Goal: Obtain resource: Download file/media

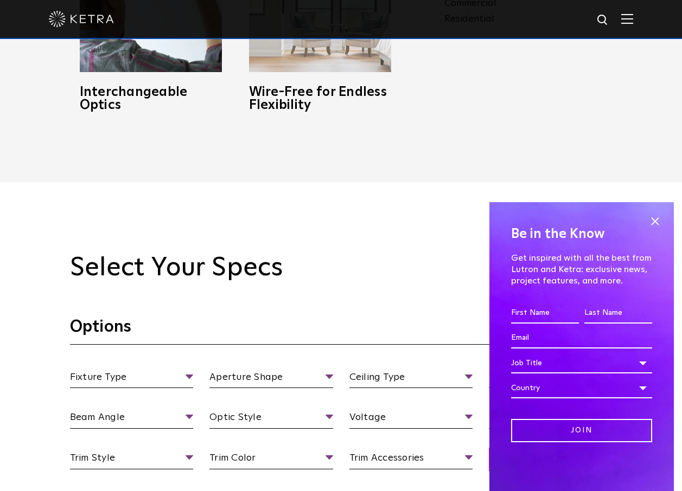
scroll to position [922, 0]
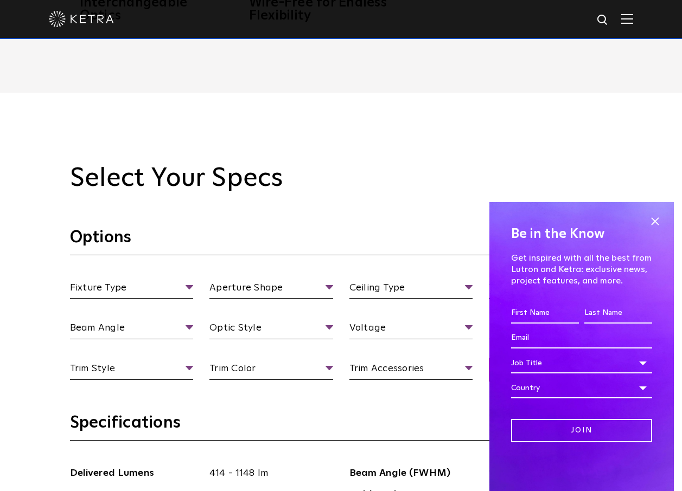
click at [656, 222] on span at bounding box center [655, 221] width 16 height 16
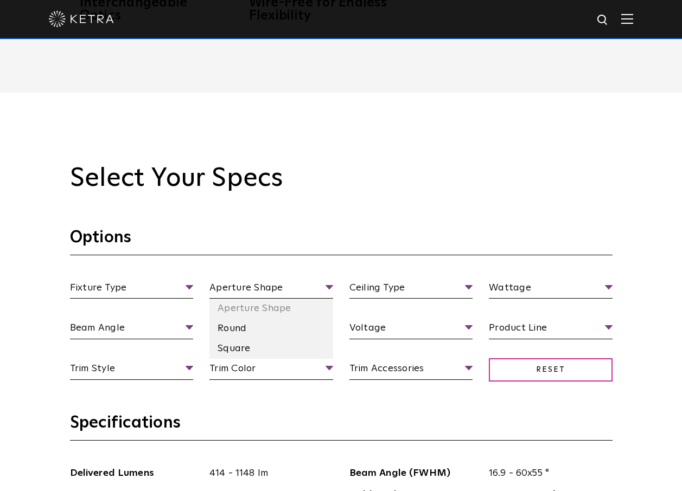
click at [223, 328] on li "Round" at bounding box center [271, 329] width 124 height 20
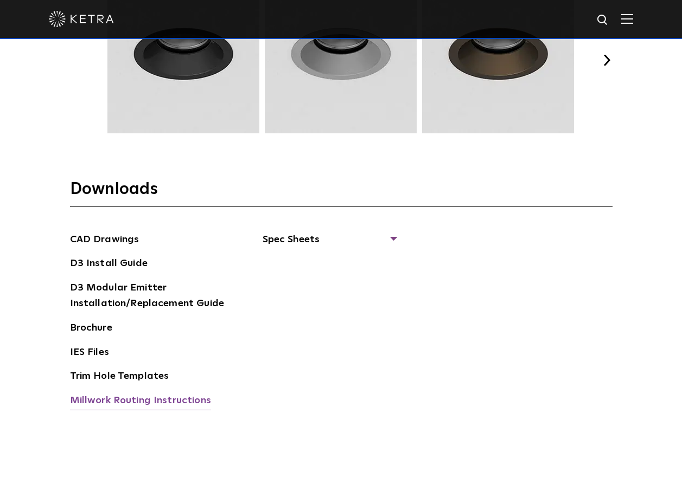
scroll to position [1627, 0]
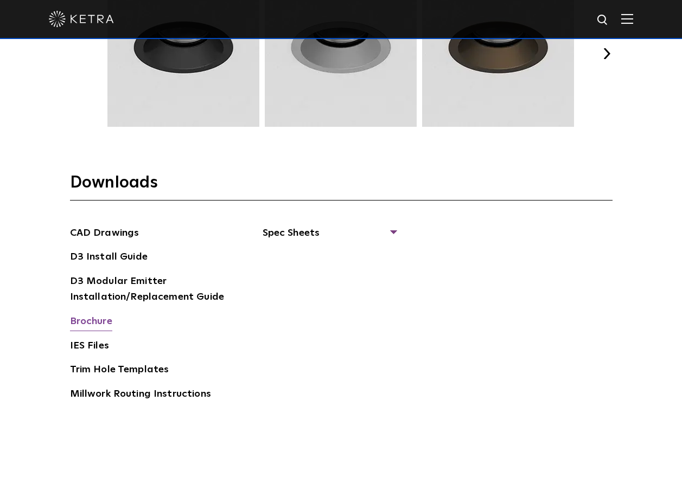
click at [93, 322] on link "Brochure" at bounding box center [91, 322] width 42 height 17
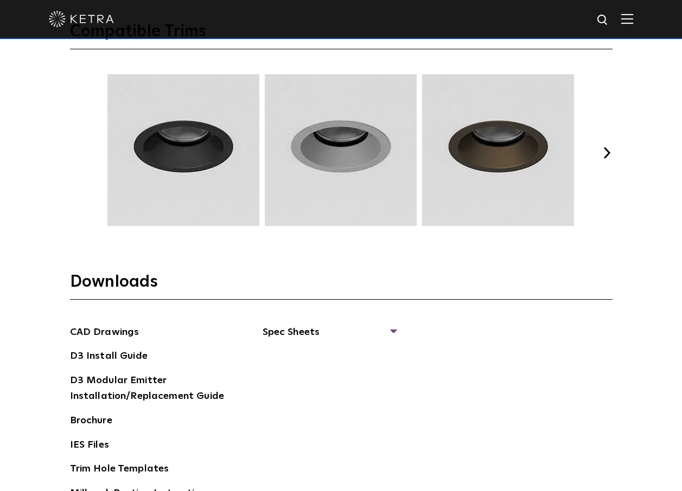
scroll to position [1519, 0]
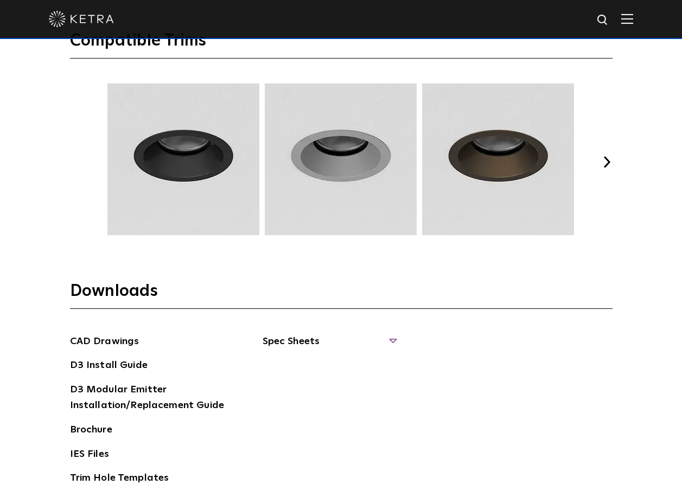
click at [389, 344] on span "Spec Sheets" at bounding box center [329, 346] width 133 height 24
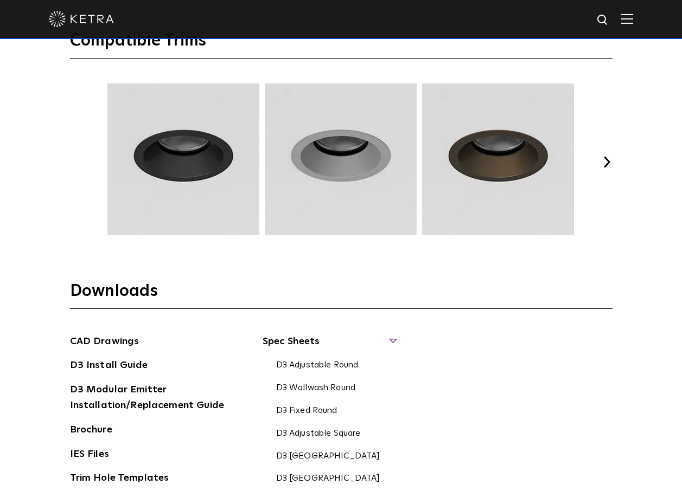
scroll to position [1573, 0]
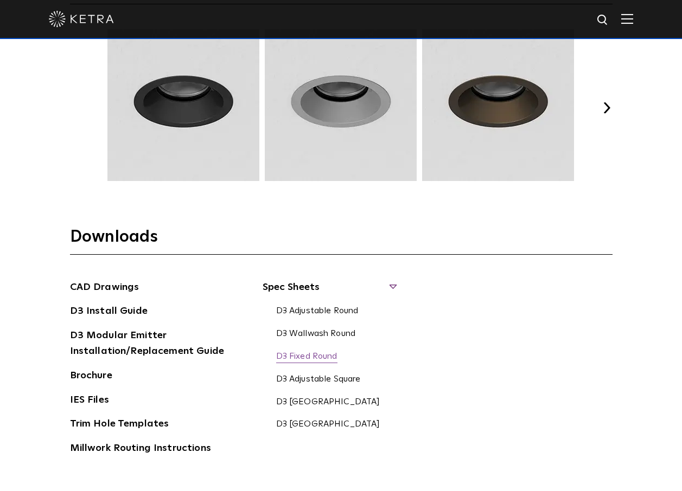
click at [324, 356] on link "D3 Fixed Round" at bounding box center [306, 357] width 61 height 12
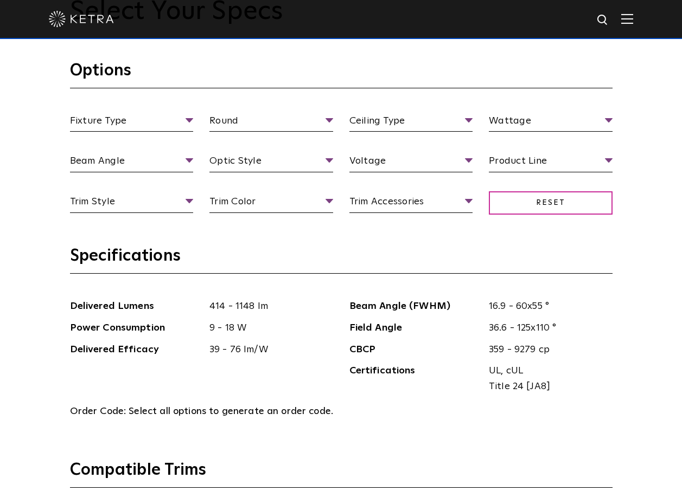
scroll to position [1085, 0]
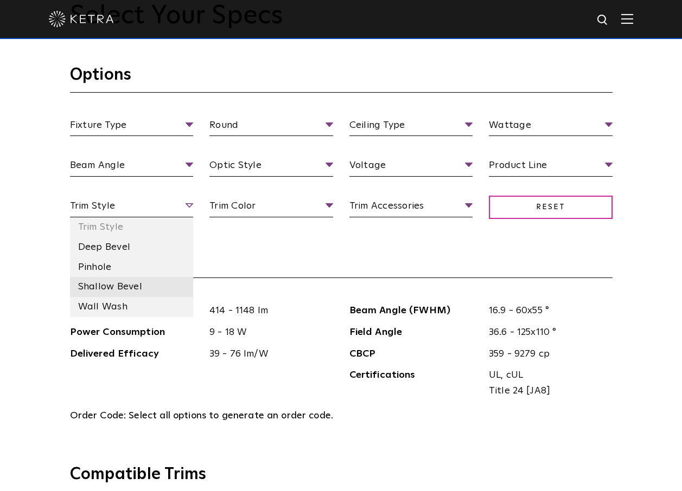
click at [107, 289] on li "Shallow Bevel" at bounding box center [132, 287] width 124 height 20
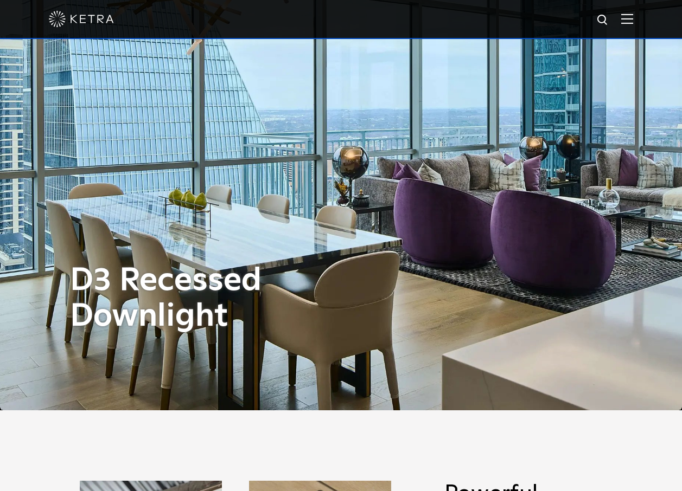
scroll to position [0, 0]
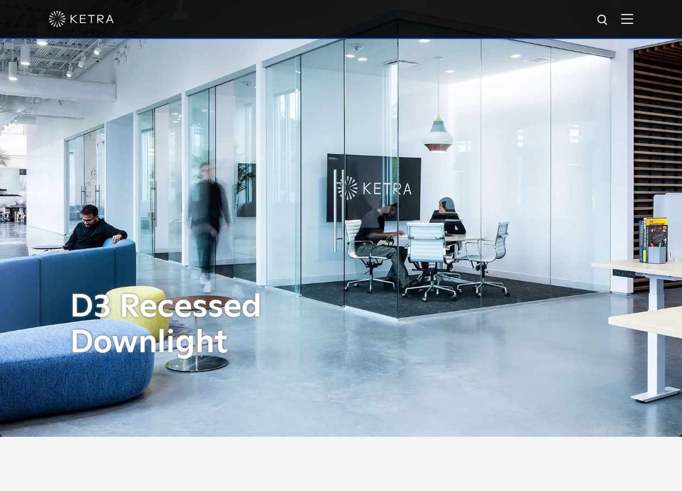
drag, startPoint x: 635, startPoint y: 6, endPoint x: 635, endPoint y: 12, distance: 6.0
click at [633, 7] on div at bounding box center [341, 19] width 584 height 38
click at [633, 17] on img at bounding box center [627, 19] width 12 height 10
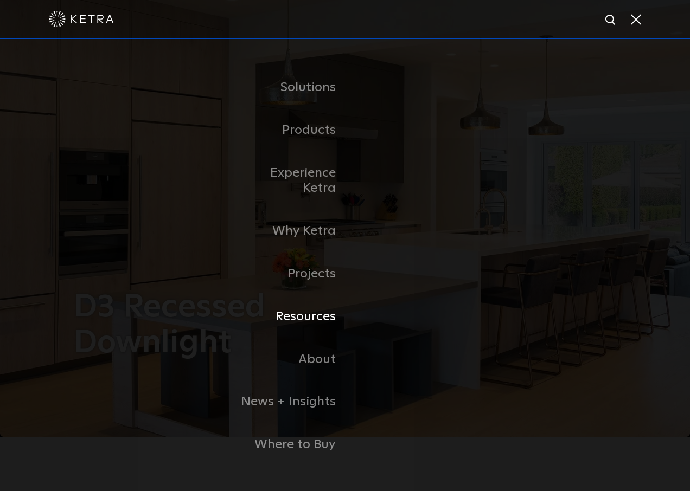
click at [319, 311] on link "Resources" at bounding box center [289, 317] width 111 height 43
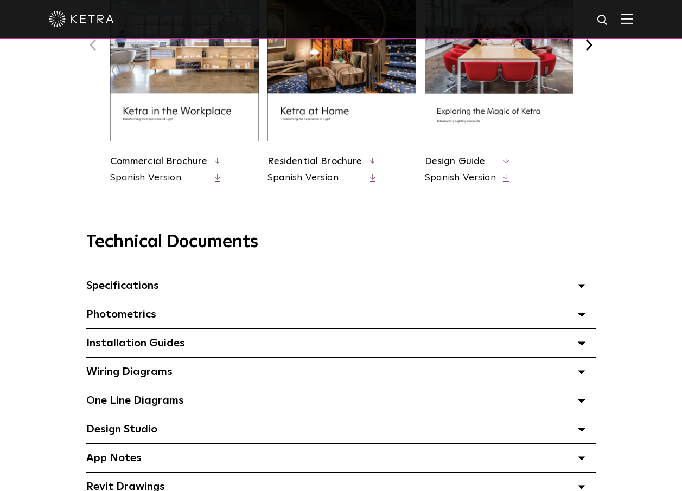
scroll to position [651, 0]
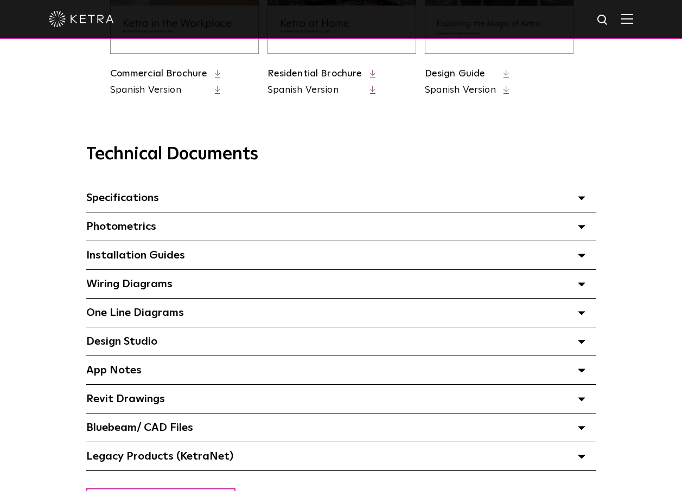
click at [579, 258] on icon at bounding box center [582, 256] width 8 height 4
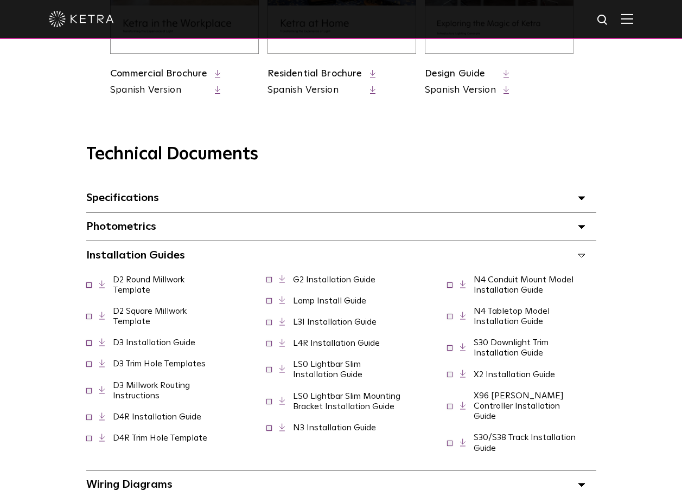
click at [183, 368] on link "D3 Trim Hole Templates" at bounding box center [159, 364] width 93 height 9
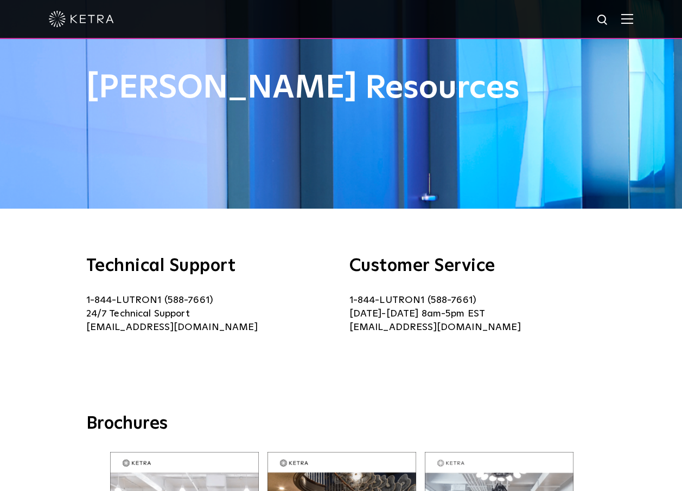
scroll to position [0, 0]
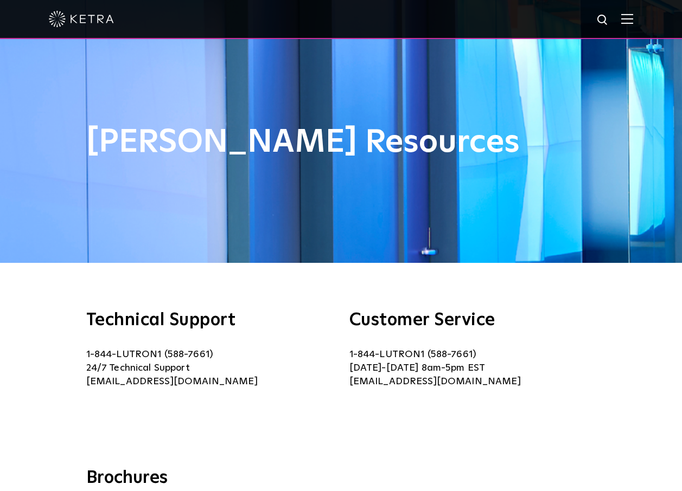
click at [187, 251] on div "Ketra Resources" at bounding box center [341, 131] width 682 height 263
